Goal: Transaction & Acquisition: Purchase product/service

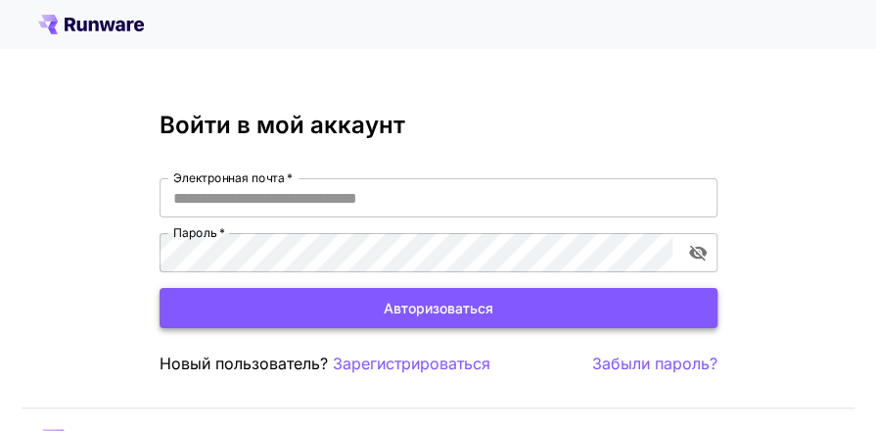
type input "**********"
click at [449, 304] on font "Авторизоваться" at bounding box center [439, 308] width 110 height 17
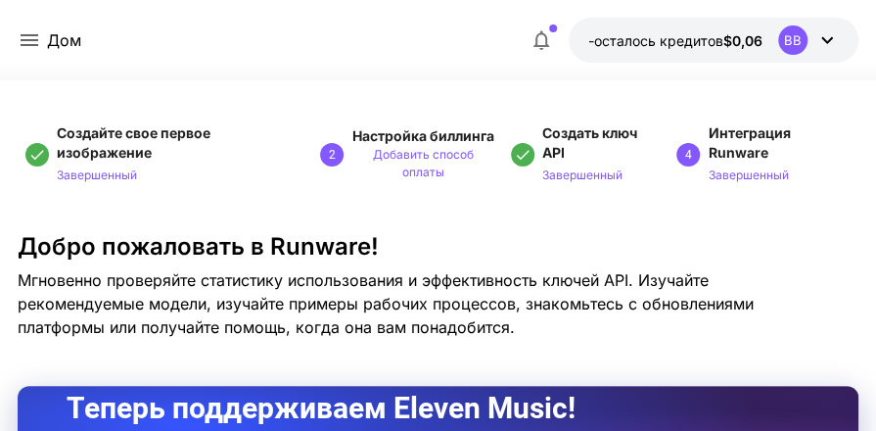
click at [827, 39] on icon at bounding box center [826, 39] width 23 height 23
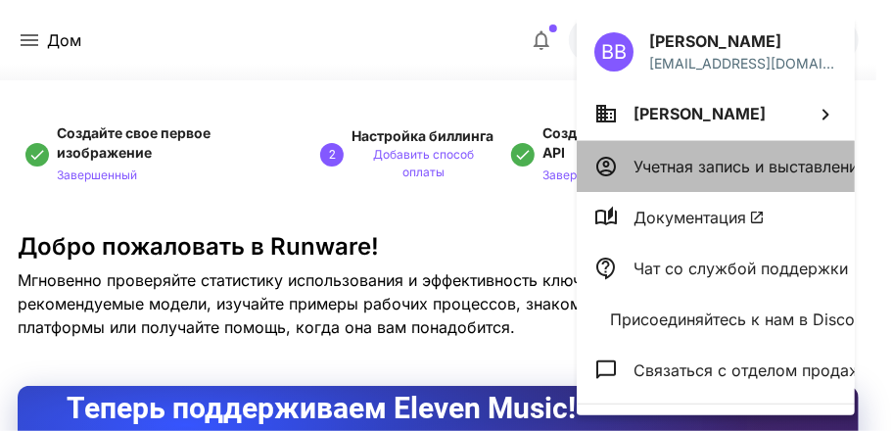
click at [669, 158] on font "Учетная запись и выставление счетов" at bounding box center [778, 167] width 290 height 20
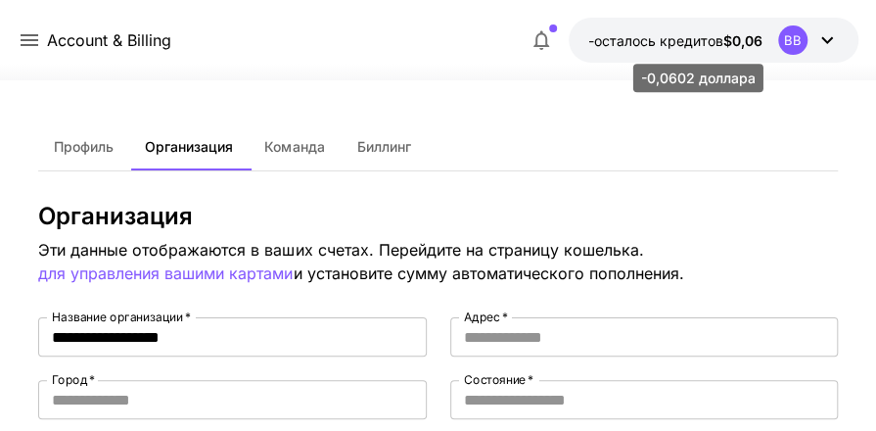
click at [676, 39] on font "-осталось кредитов" at bounding box center [655, 40] width 135 height 17
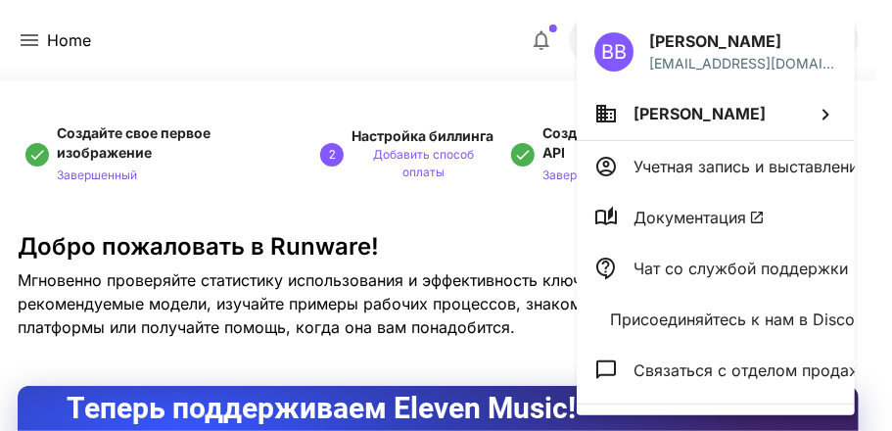
click at [301, 56] on div at bounding box center [446, 215] width 892 height 431
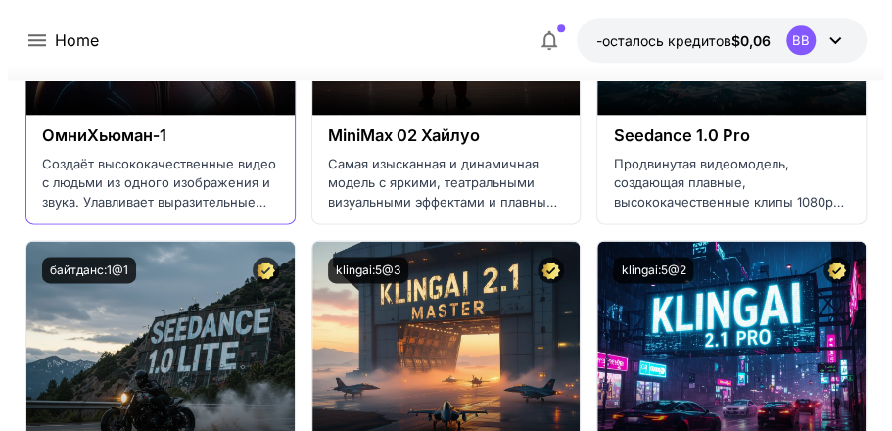
scroll to position [587, 0]
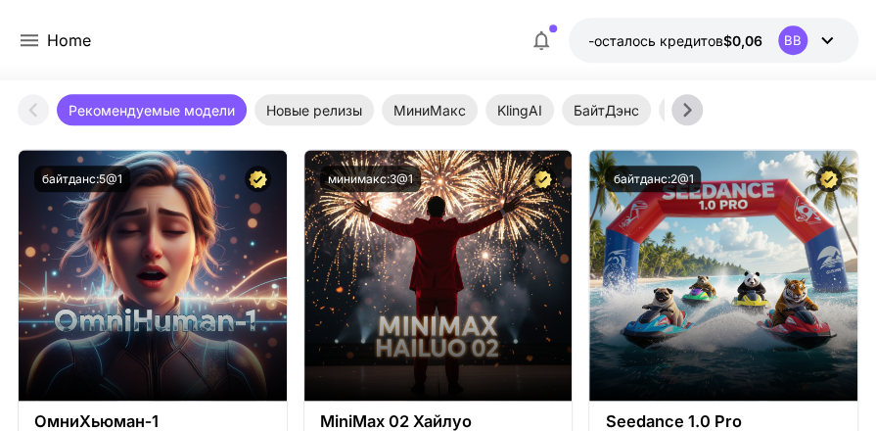
click at [31, 35] on icon at bounding box center [30, 40] width 18 height 12
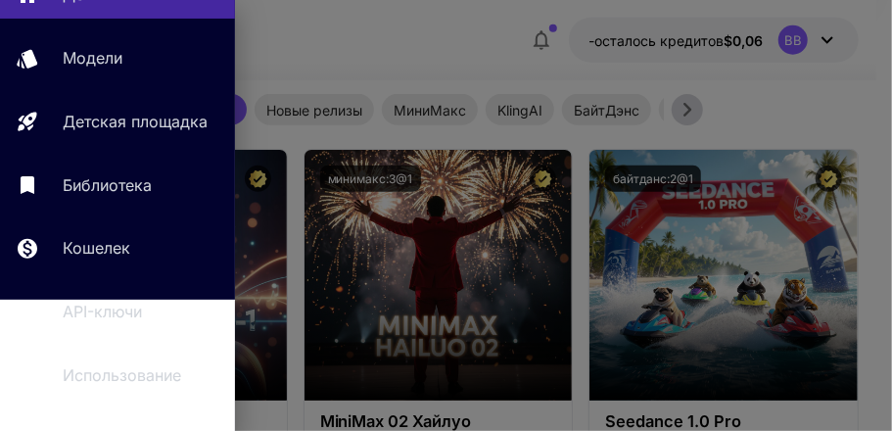
scroll to position [196, 0]
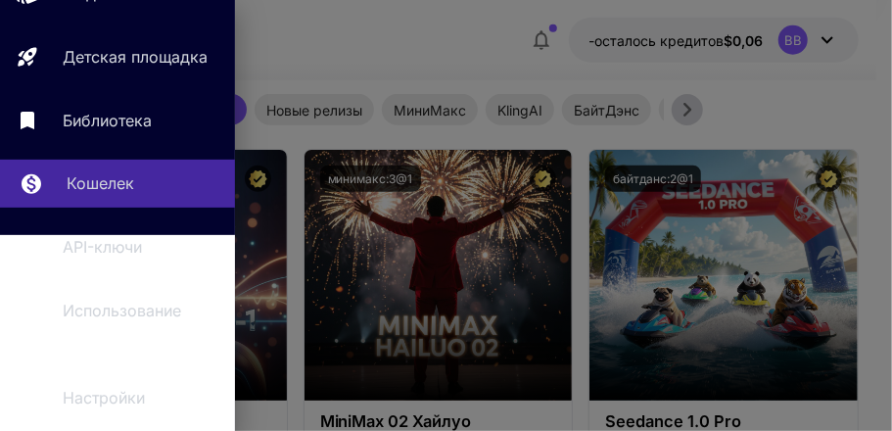
click at [83, 188] on font "Кошелек" at bounding box center [101, 183] width 68 height 20
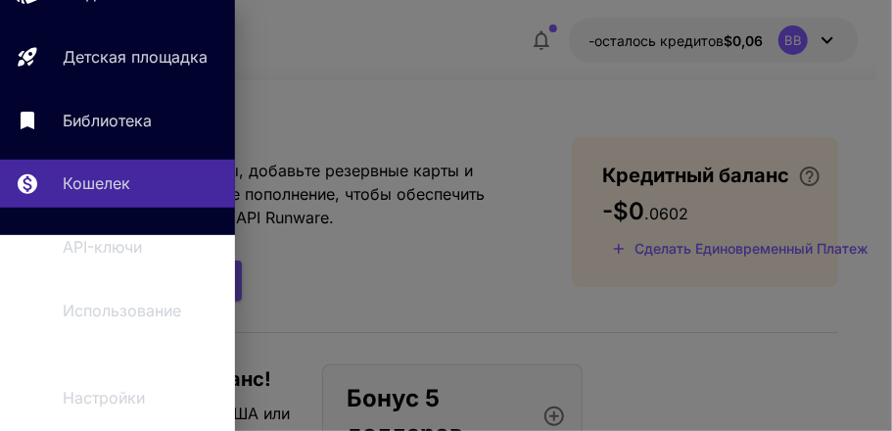
click at [372, 285] on div at bounding box center [446, 215] width 892 height 431
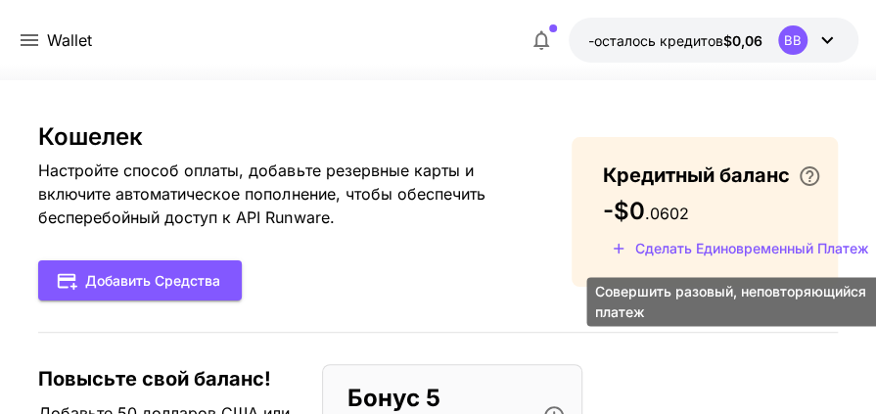
click at [756, 251] on font "Сделать единовременный платеж" at bounding box center [752, 248] width 234 height 17
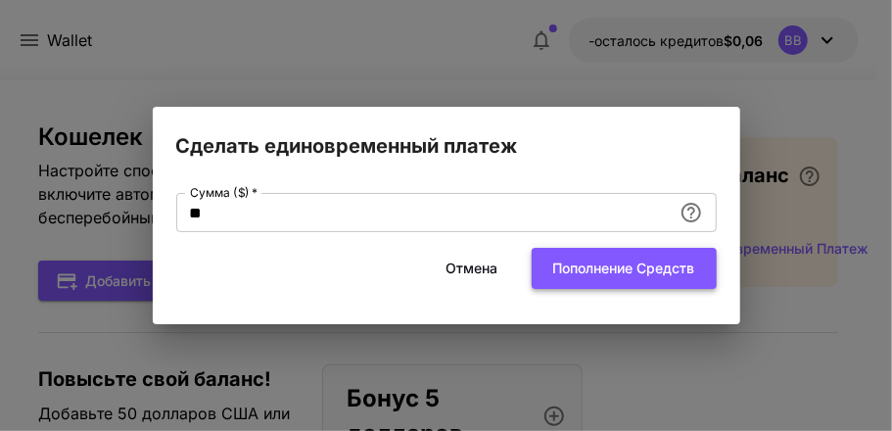
click at [598, 268] on font "Пополнение средств" at bounding box center [624, 267] width 142 height 17
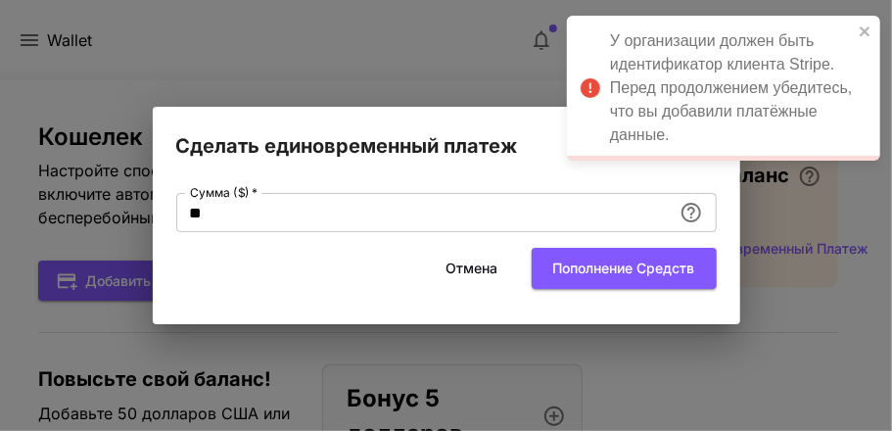
click at [104, 35] on div "Сделать единовременный платеж Сумма ($)   * ** Сумма ($)   * Отмена Пополнение …" at bounding box center [446, 215] width 892 height 431
click at [202, 51] on div "Сделать единовременный платеж Сумма ($)   * ** Сумма ($)   * Отмена Пополнение …" at bounding box center [446, 215] width 892 height 431
click at [859, 30] on icon "закрывать" at bounding box center [865, 31] width 14 height 16
